Goal: Find specific page/section: Find specific page/section

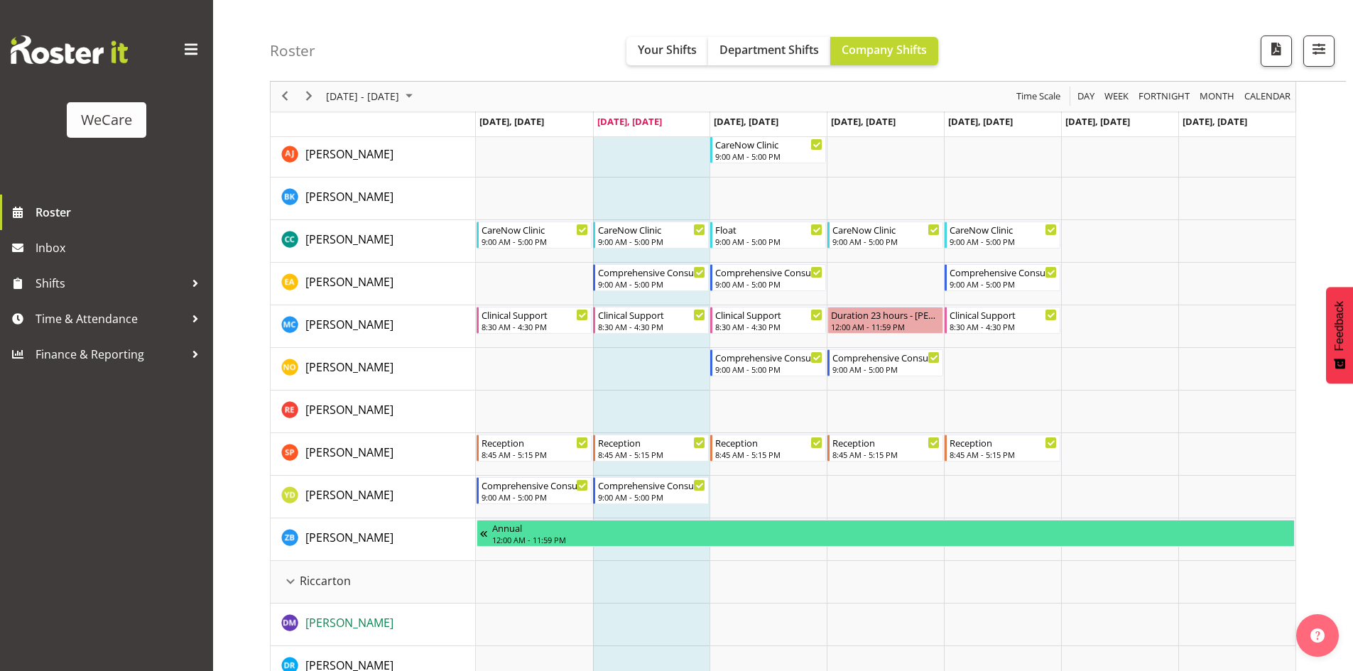
scroll to position [2344, 0]
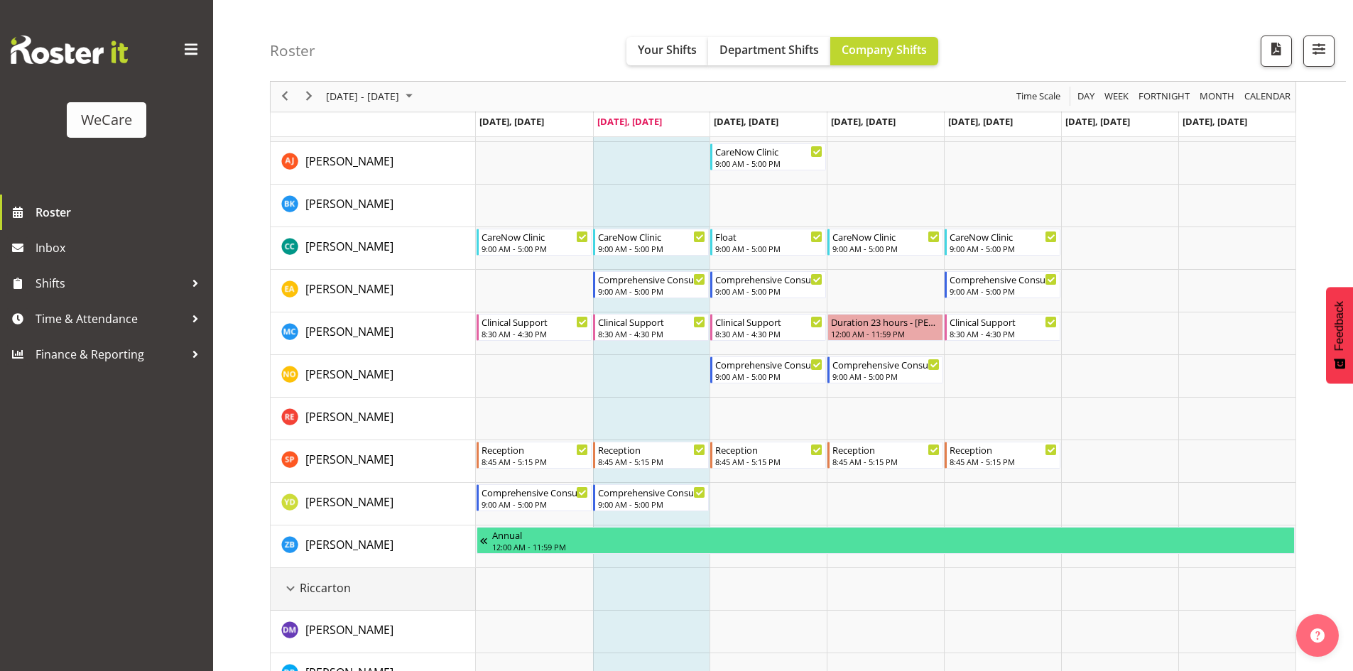
click at [287, 590] on div "Riccarton resource" at bounding box center [290, 589] width 18 height 18
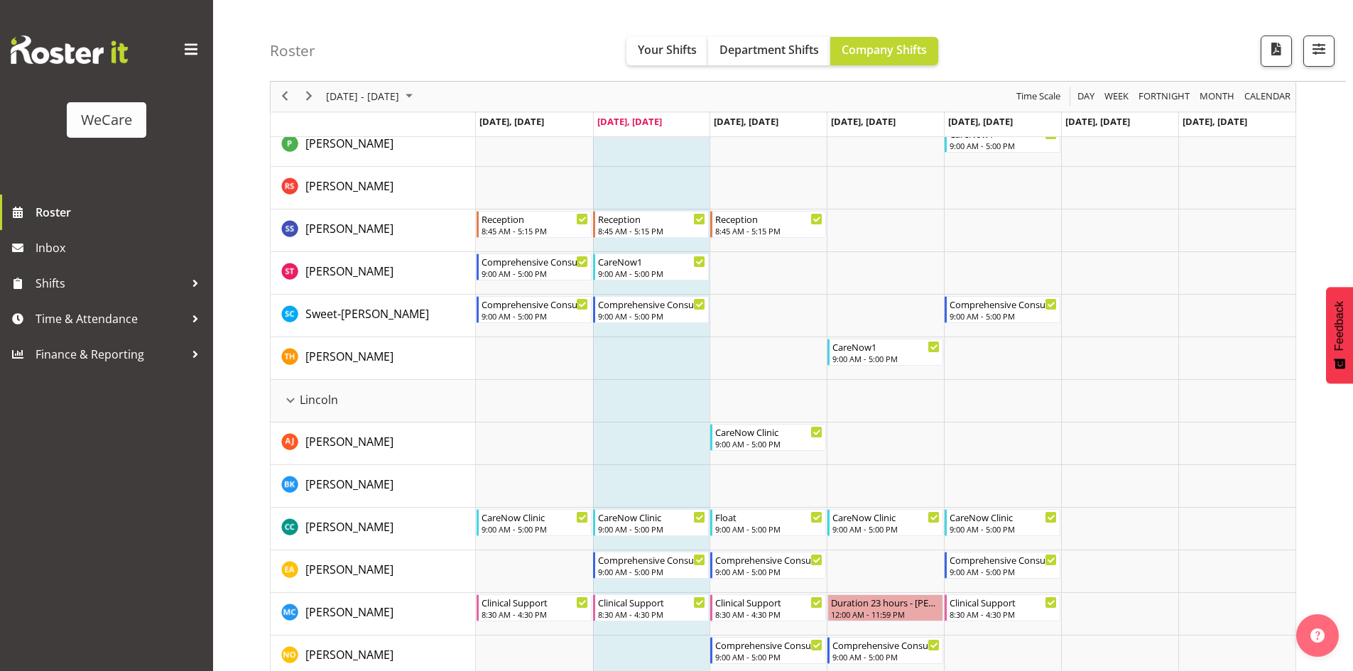
scroll to position [2060, 0]
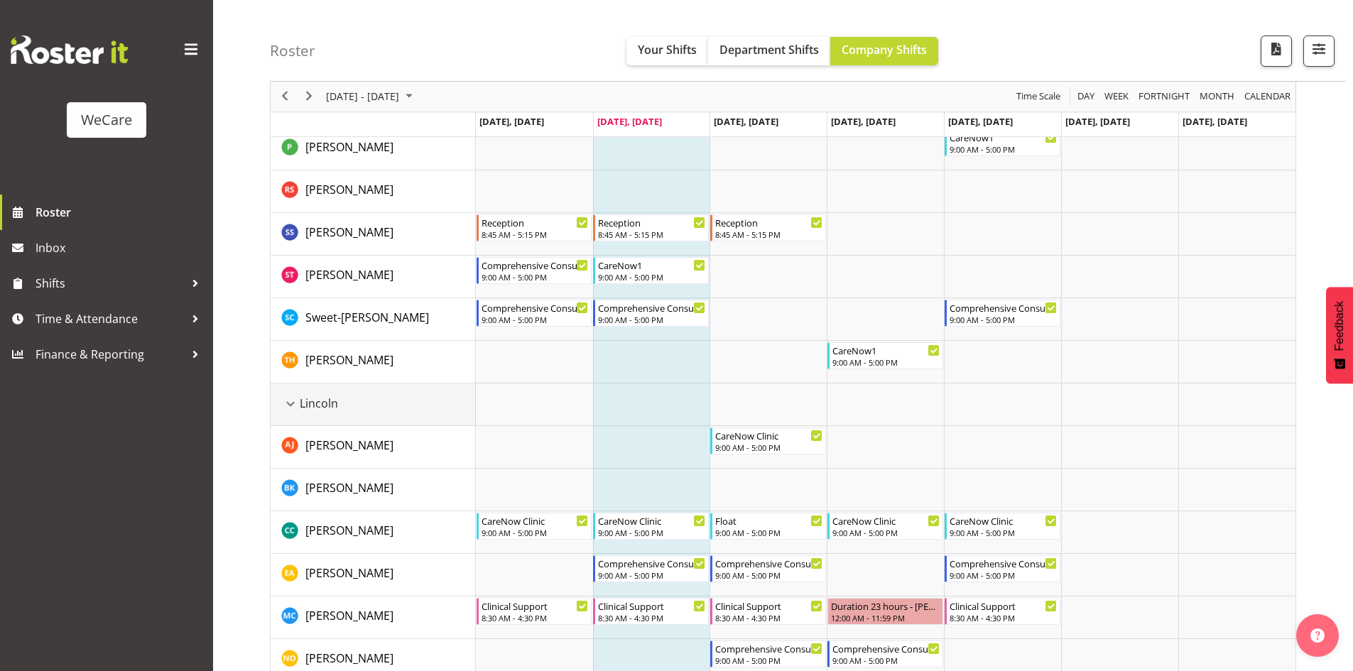
click at [291, 406] on div "Lincoln resource" at bounding box center [290, 404] width 18 height 18
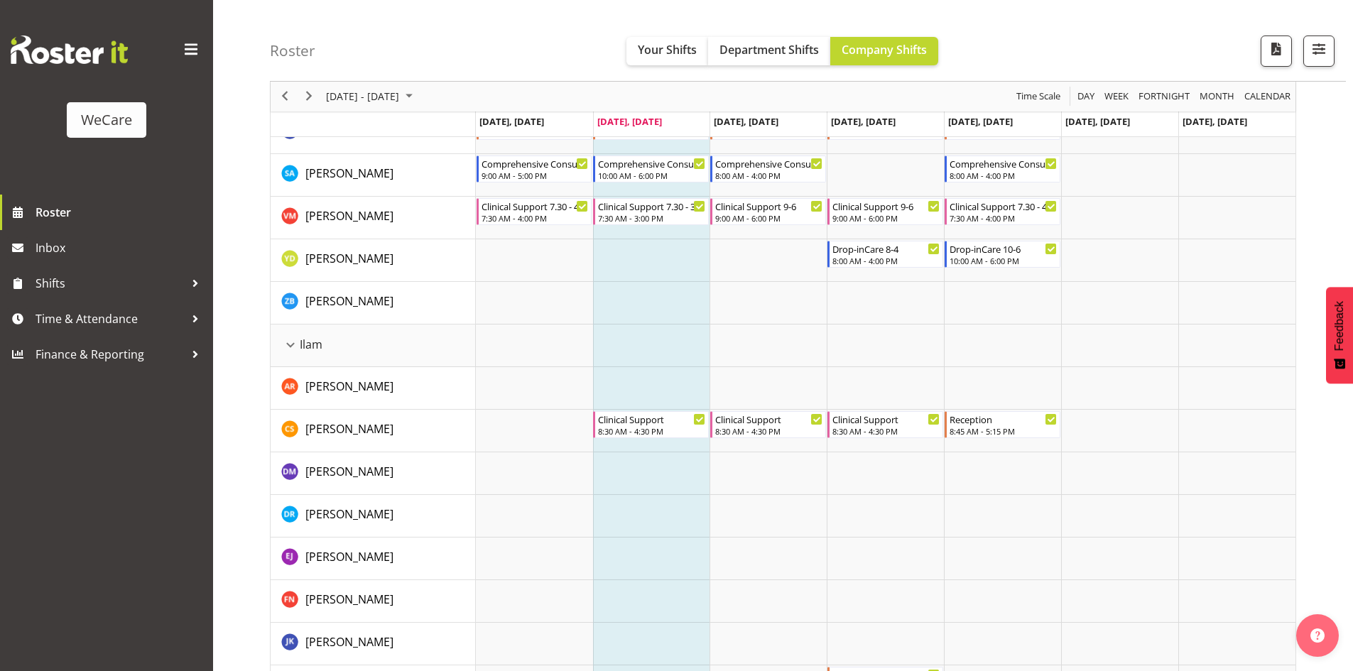
scroll to position [1279, 0]
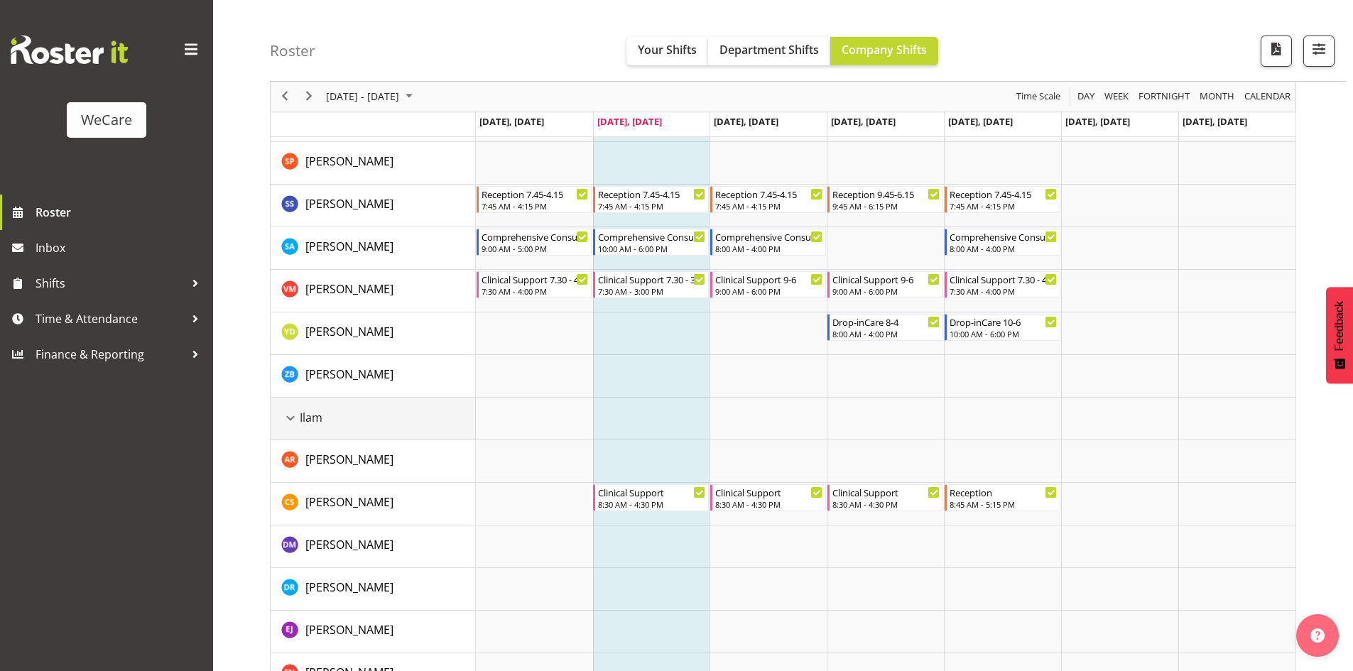
click at [291, 414] on div "Ilam resource" at bounding box center [290, 418] width 18 height 18
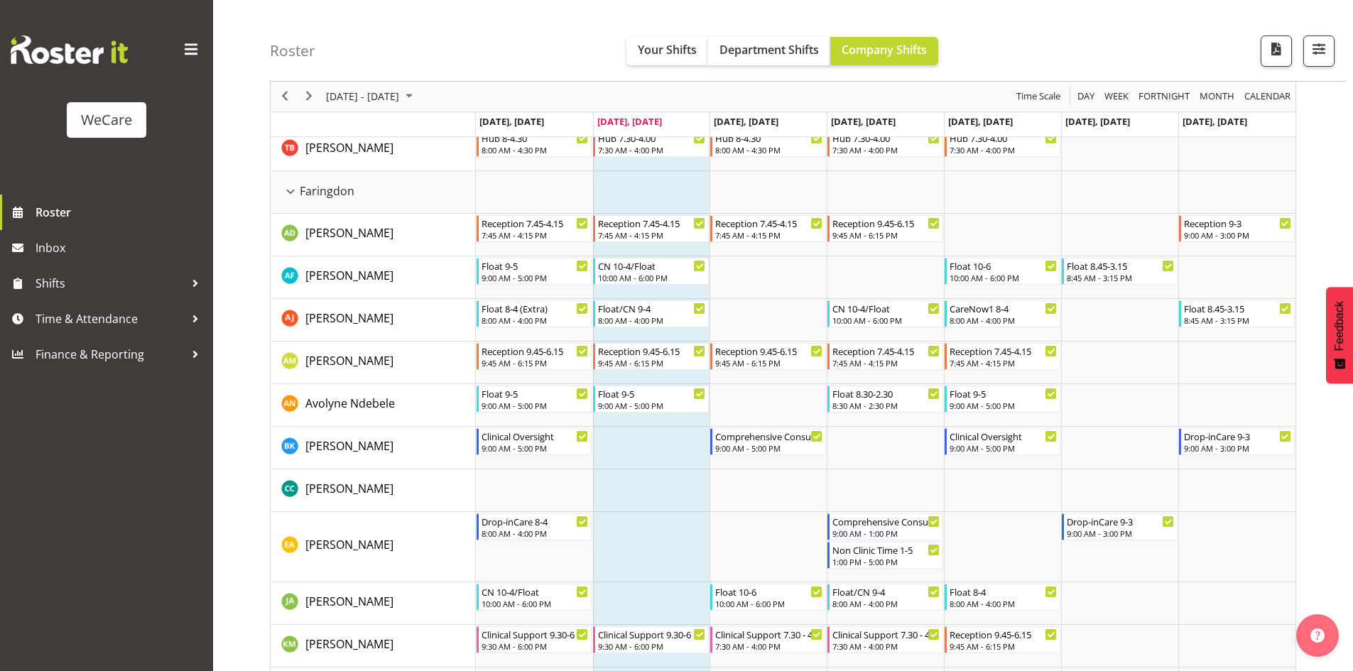
scroll to position [355, 0]
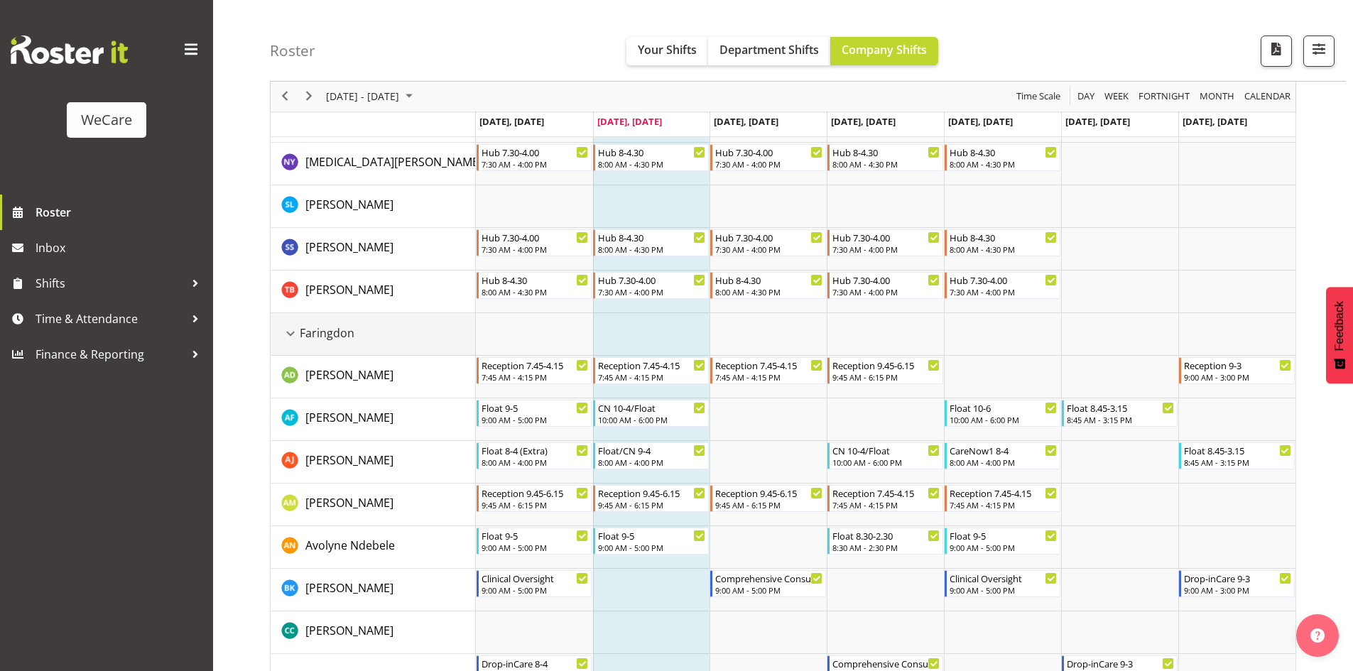
click at [291, 334] on div "Faringdon resource" at bounding box center [290, 334] width 18 height 18
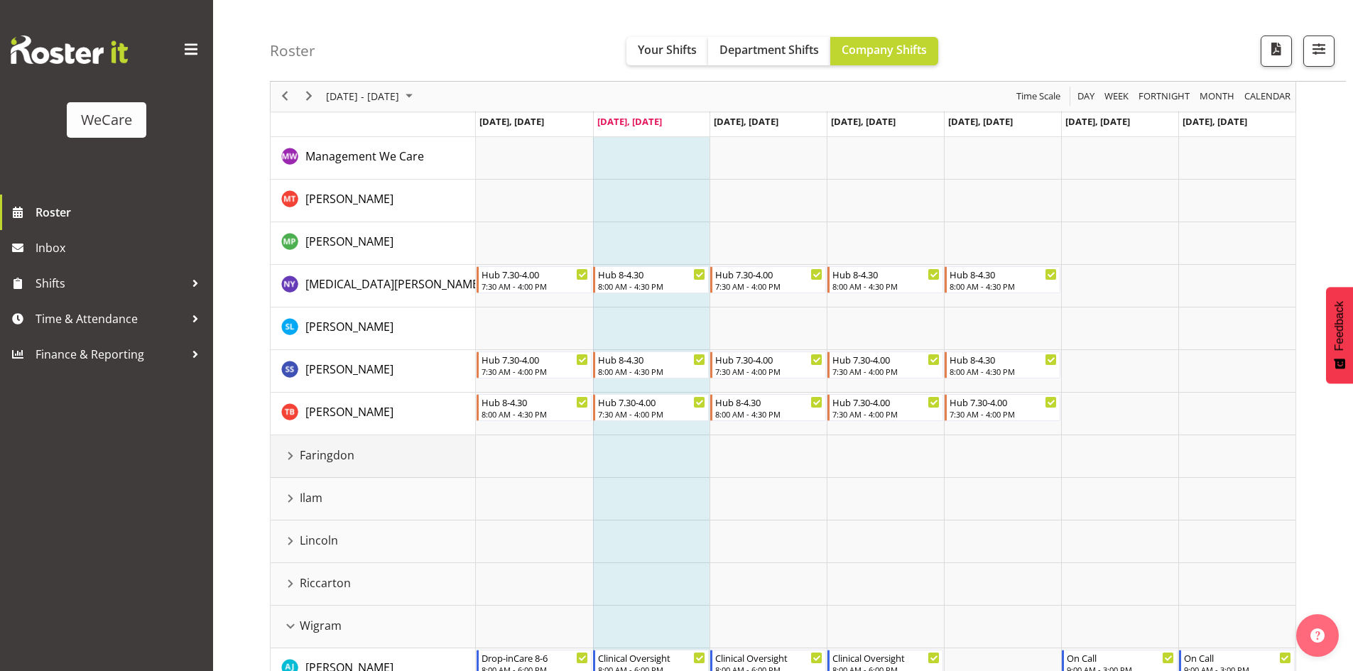
scroll to position [0, 0]
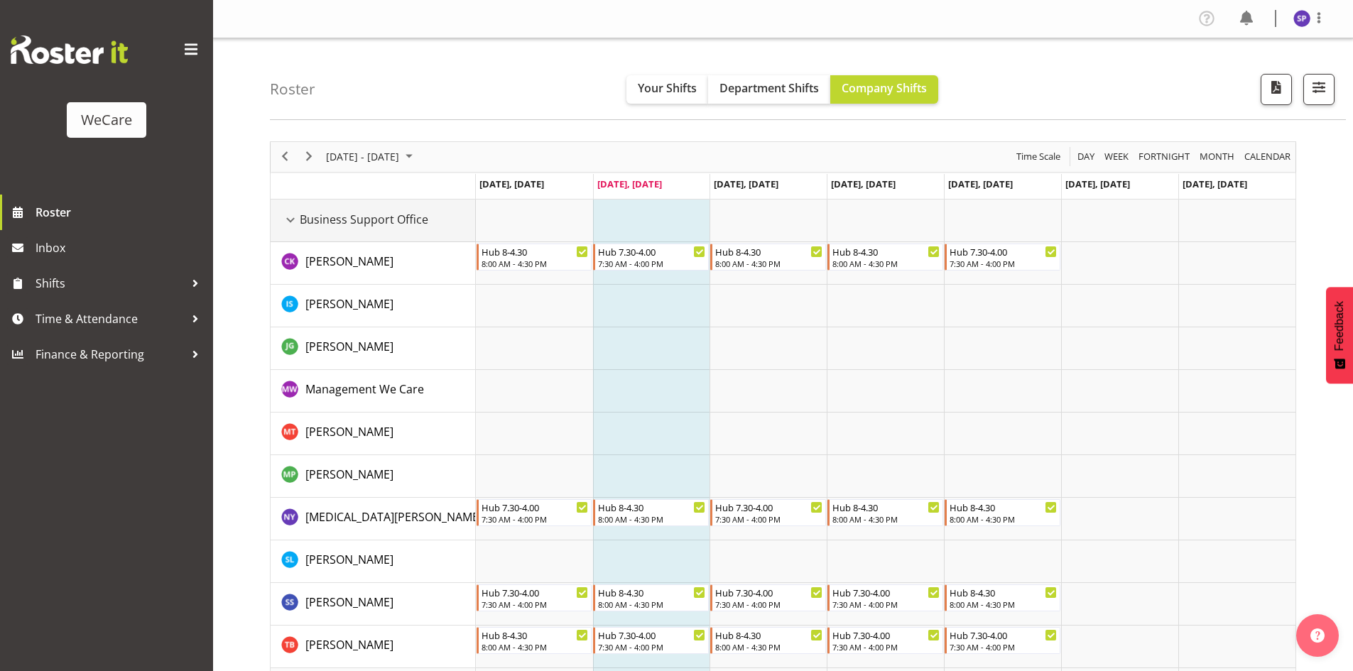
click at [293, 215] on div "Business Support Office resource" at bounding box center [290, 220] width 18 height 18
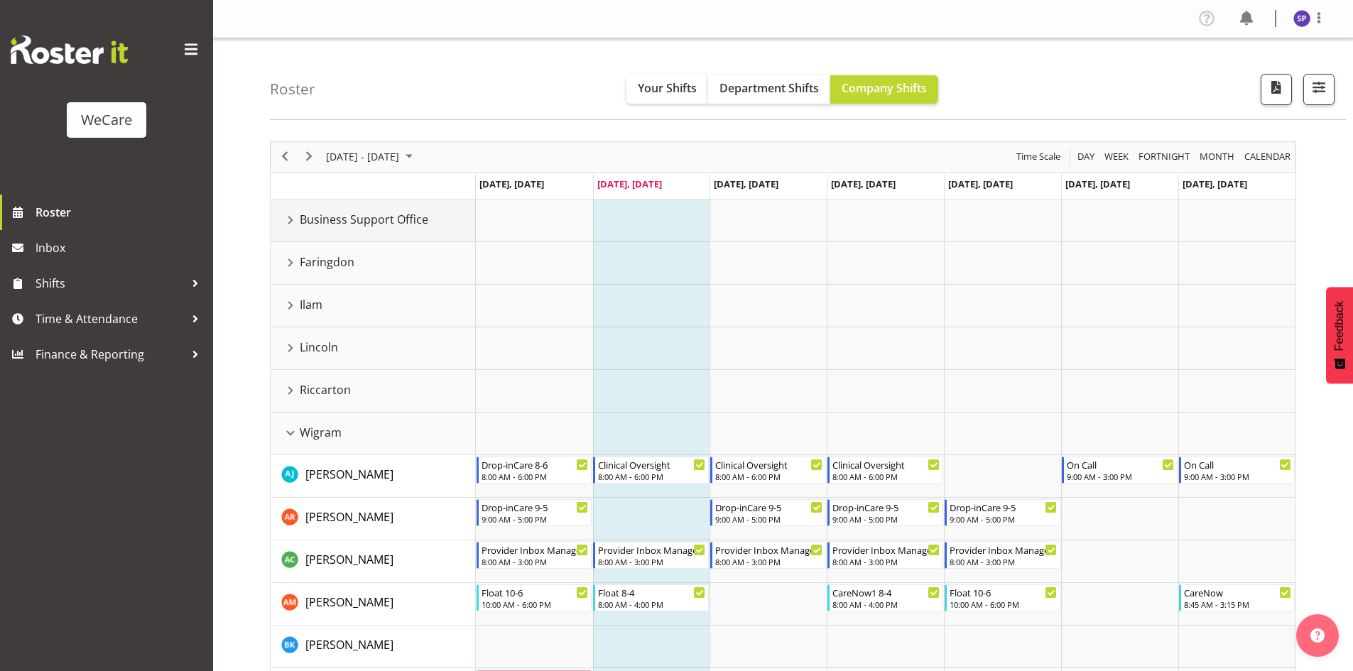
click at [289, 215] on div "Business Support Office resource" at bounding box center [290, 220] width 18 height 18
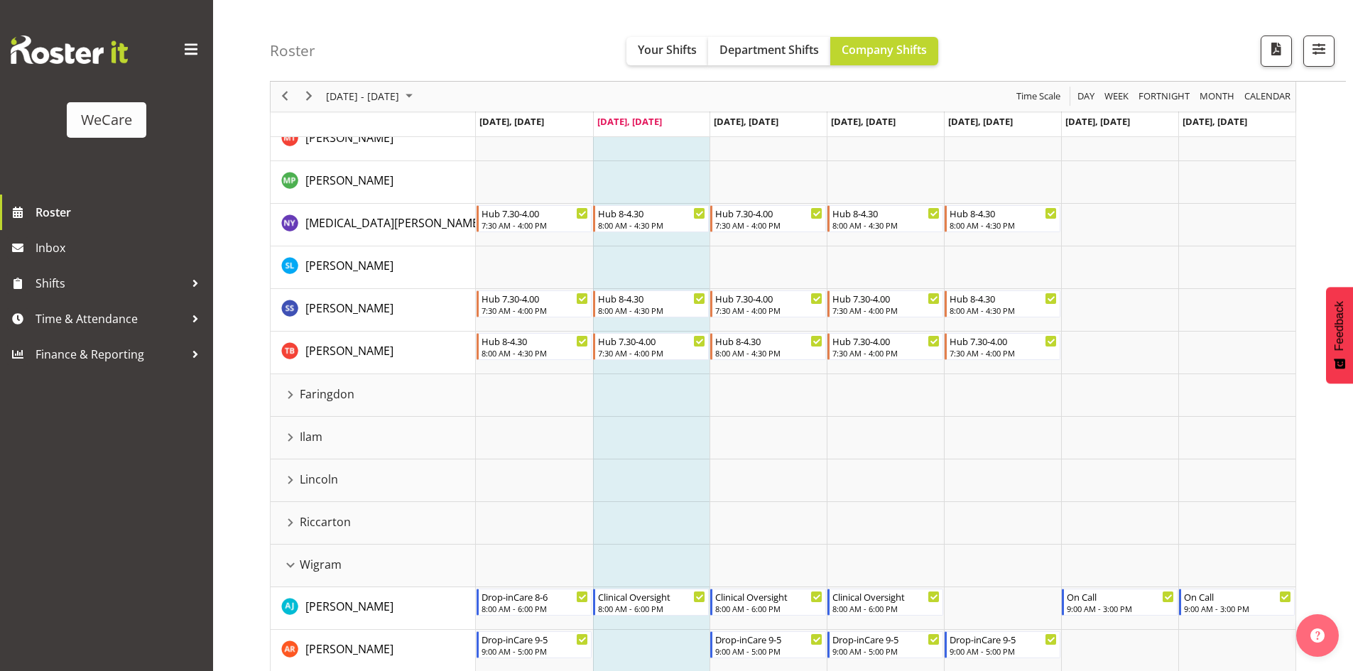
scroll to position [278, 0]
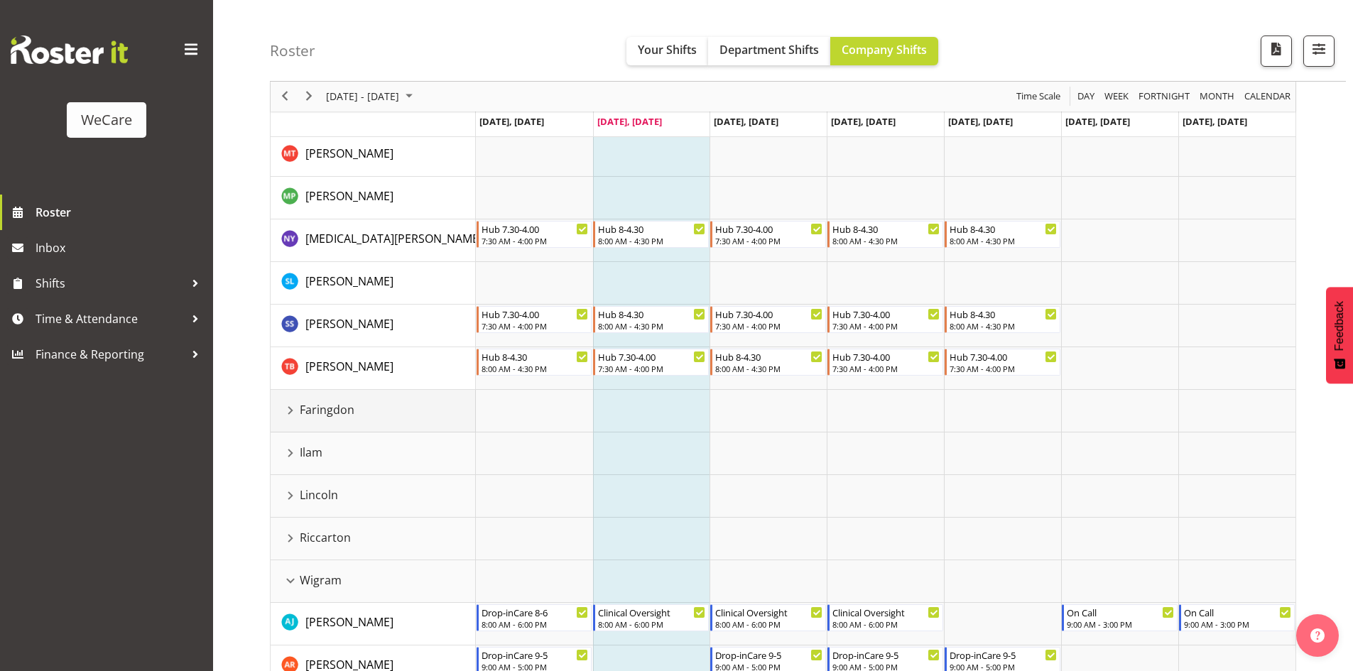
click at [283, 406] on div "Faringdon resource" at bounding box center [290, 410] width 18 height 18
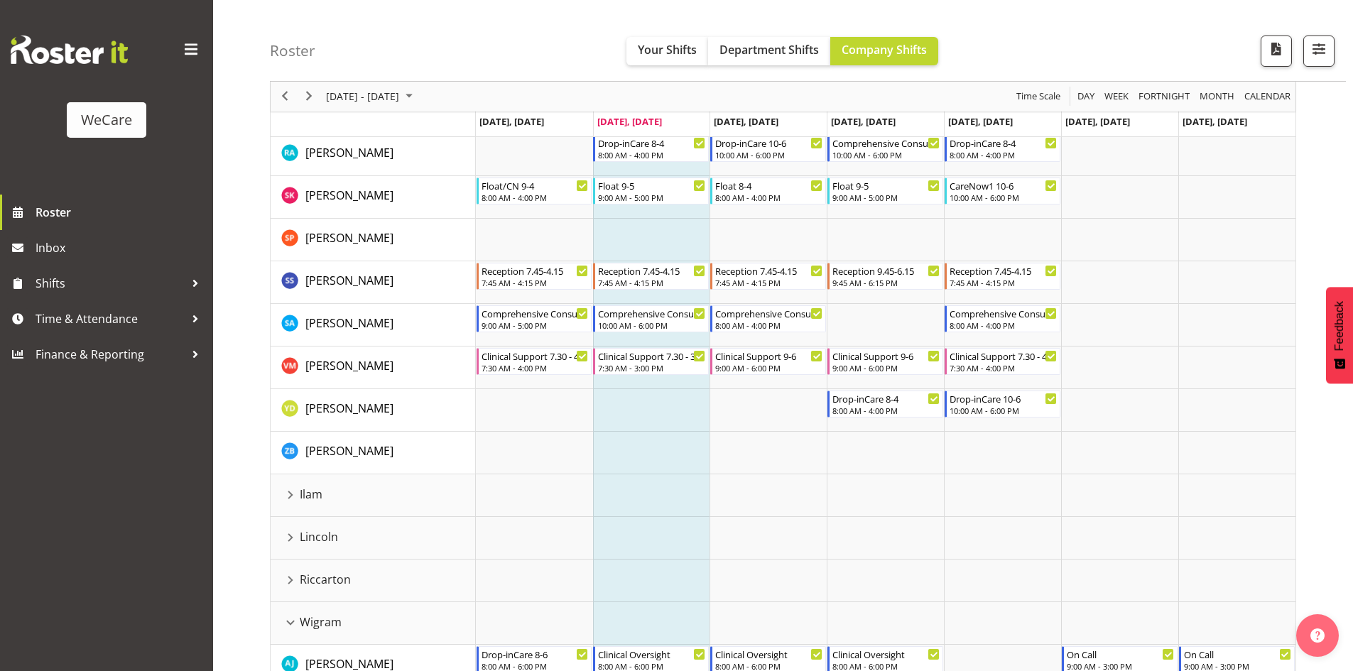
scroll to position [1273, 0]
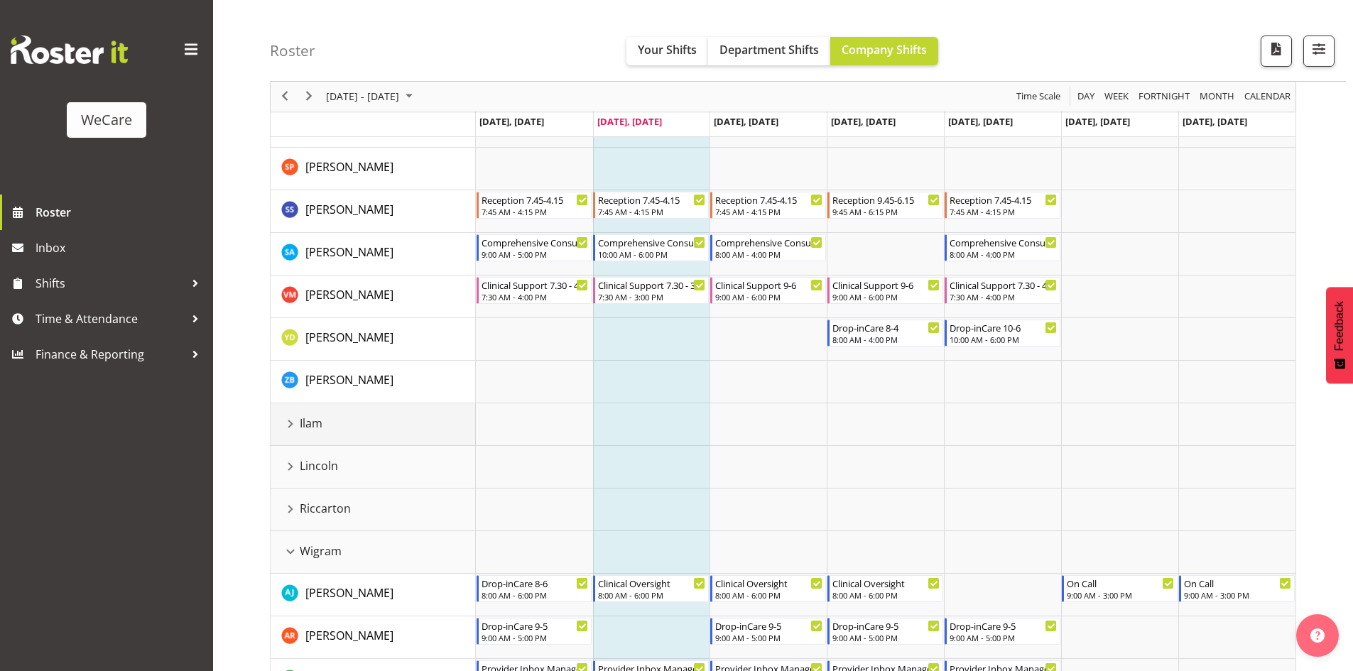
click at [293, 428] on div "Ilam resource" at bounding box center [290, 424] width 18 height 18
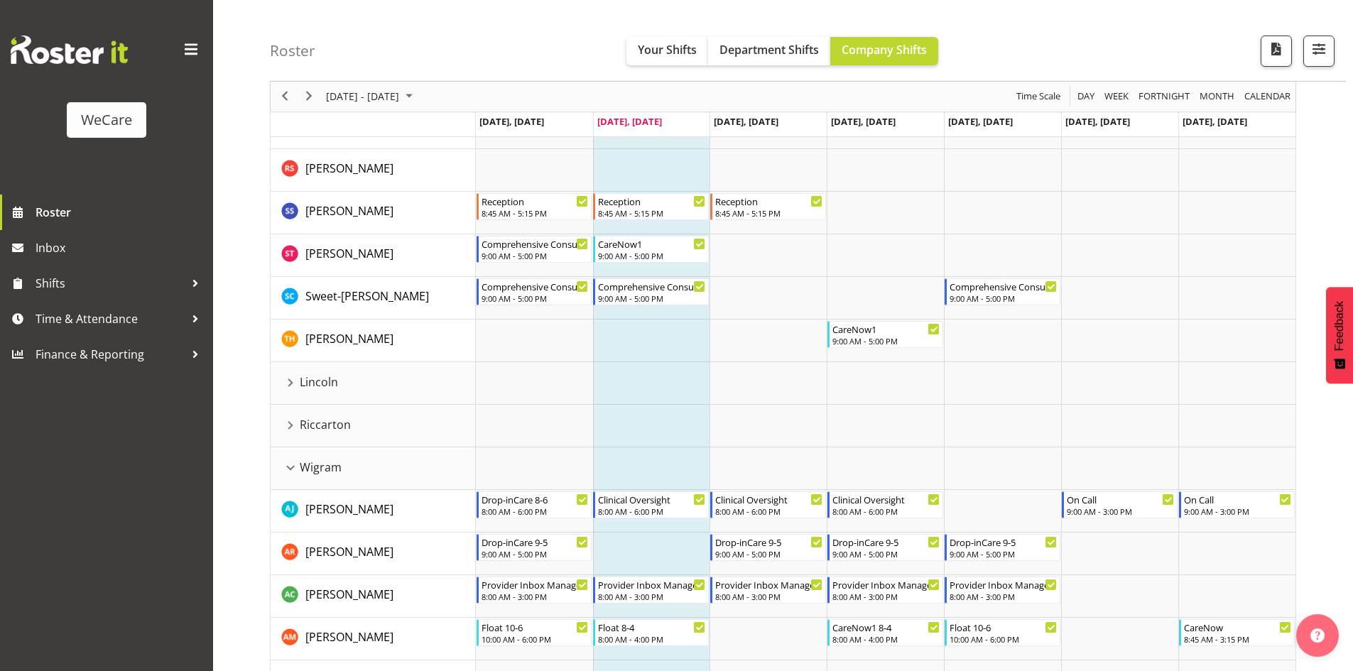
scroll to position [2126, 0]
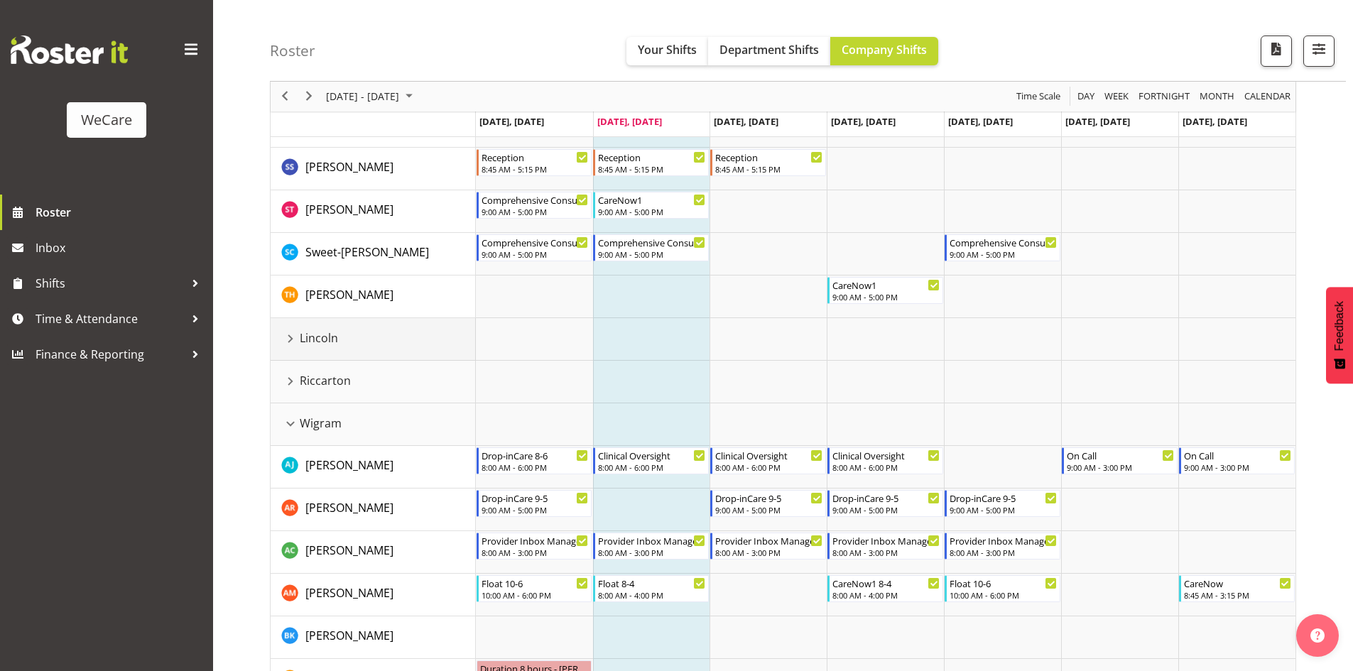
click at [292, 338] on div "Lincoln resource" at bounding box center [290, 339] width 18 height 18
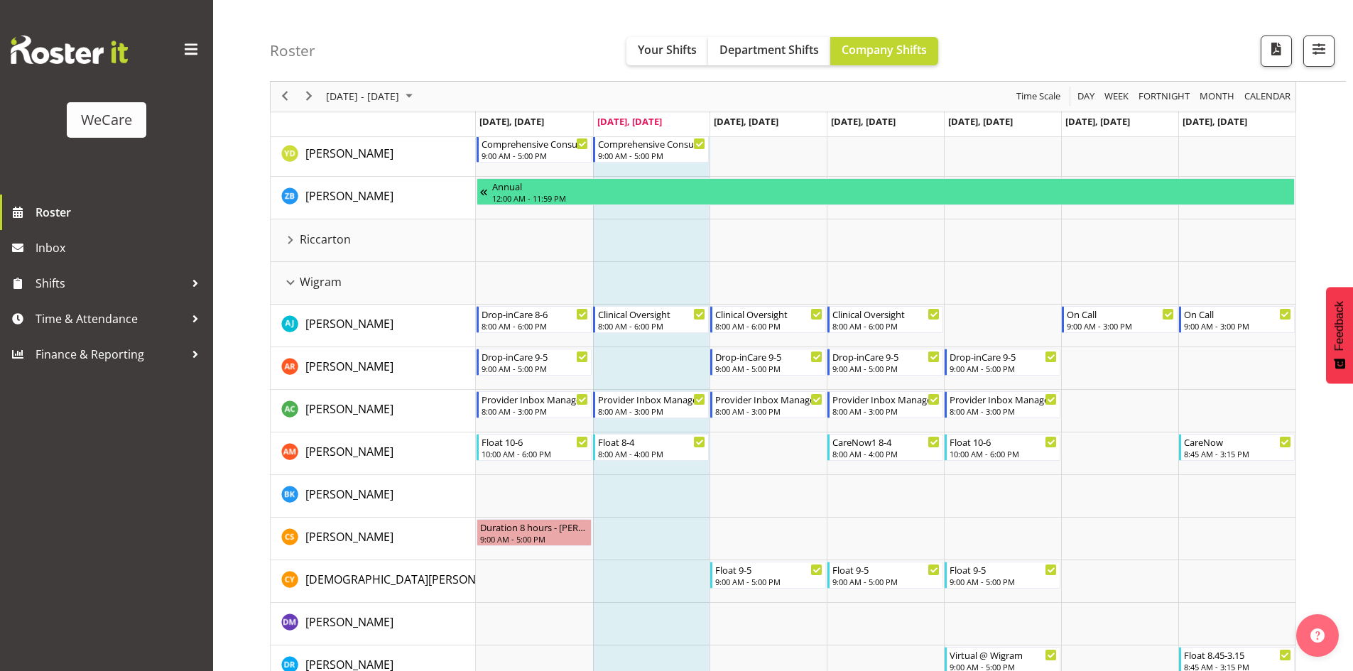
scroll to position [2694, 0]
click at [293, 242] on div "Riccarton resource" at bounding box center [290, 239] width 18 height 18
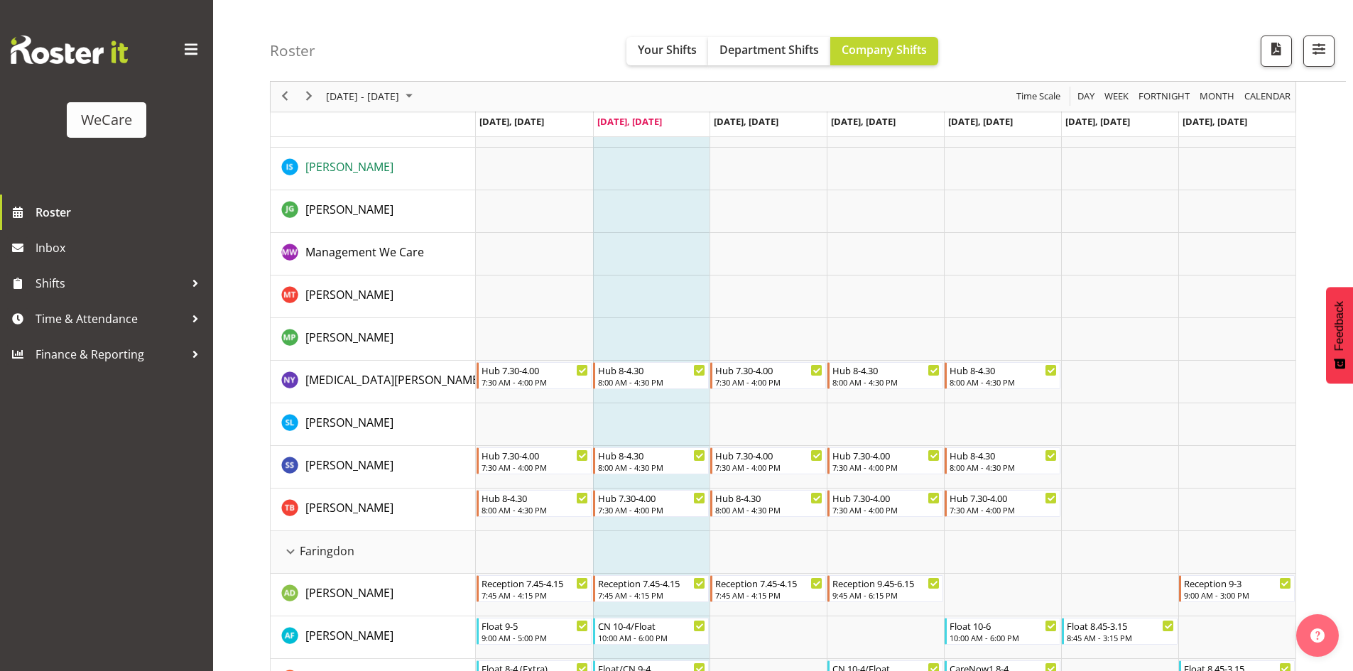
scroll to position [142, 0]
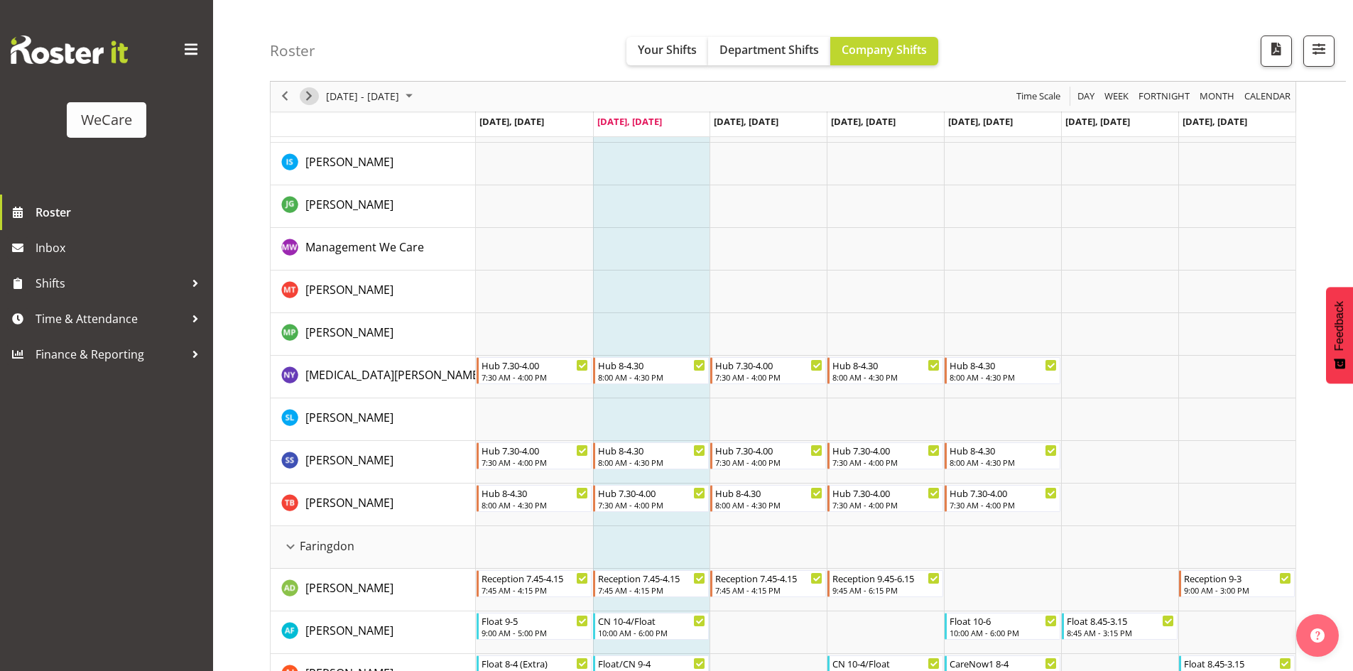
click at [308, 99] on span "Next" at bounding box center [309, 97] width 17 height 18
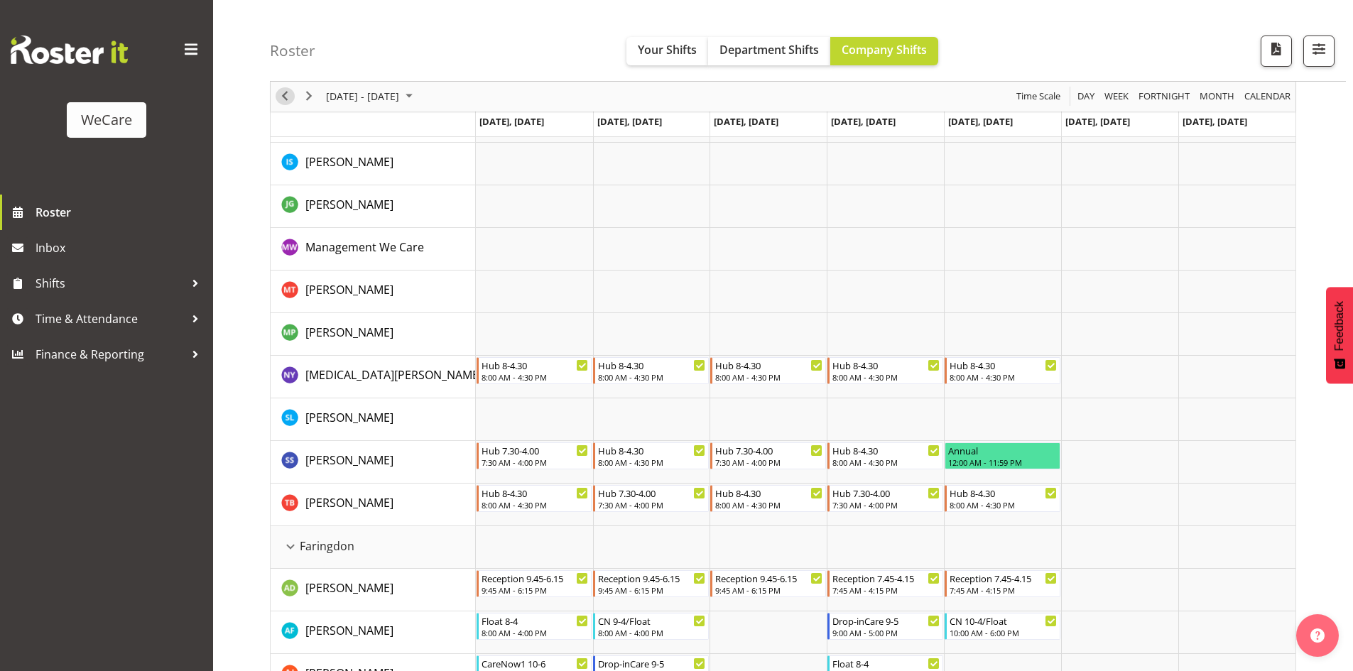
click at [286, 99] on span "Previous" at bounding box center [284, 97] width 17 height 18
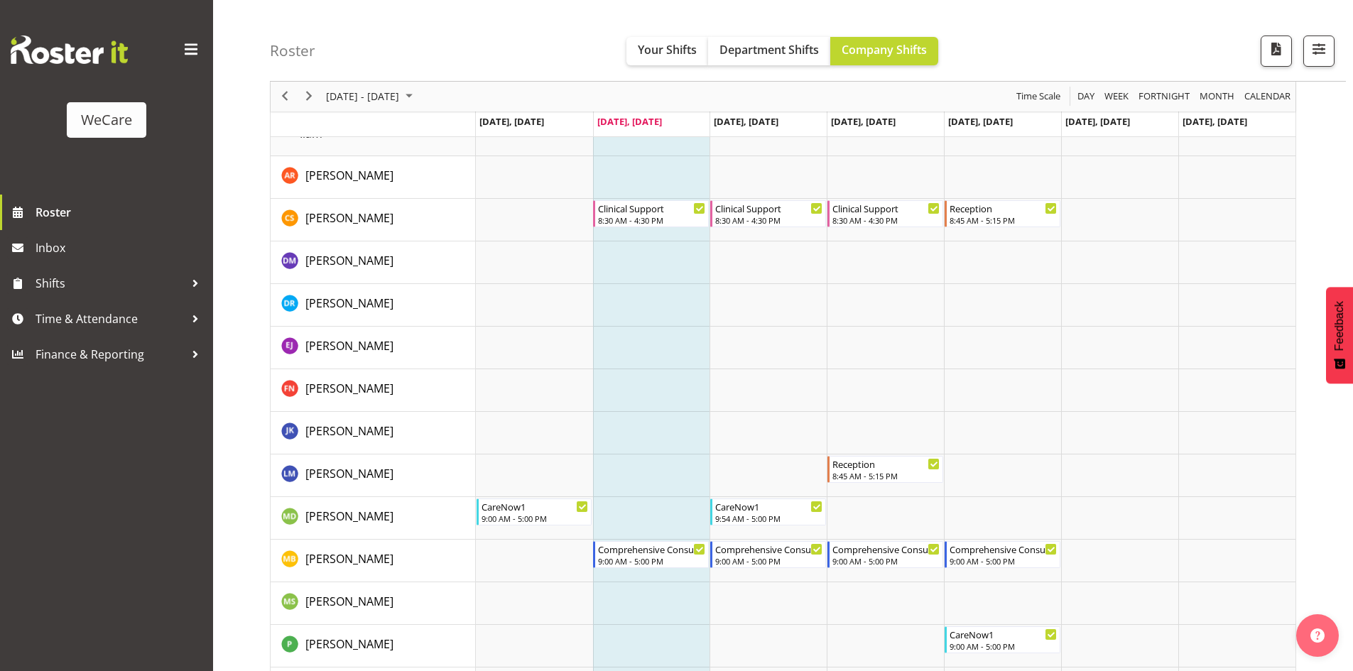
scroll to position [1918, 0]
